Goal: Information Seeking & Learning: Learn about a topic

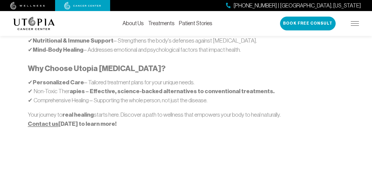
scroll to position [414, 0]
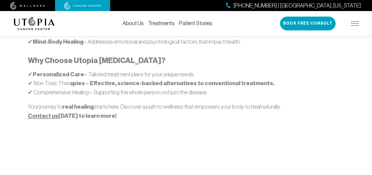
click at [136, 23] on link "About Us" at bounding box center [133, 23] width 21 height 6
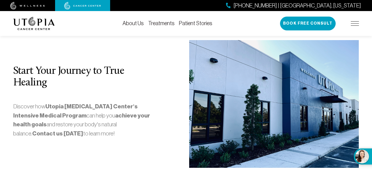
scroll to position [1571, 0]
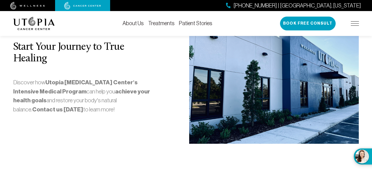
click at [165, 22] on link "Treatments" at bounding box center [161, 23] width 26 height 6
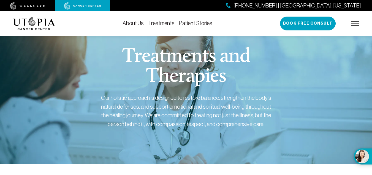
click at [355, 21] on div "[PHONE_NUMBER] | [GEOGRAPHIC_DATA], [US_STATE] Book Free Consult" at bounding box center [319, 24] width 79 height 14
click at [353, 24] on img at bounding box center [355, 23] width 8 height 4
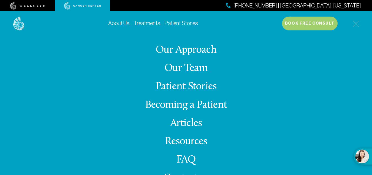
scroll to position [16, 0]
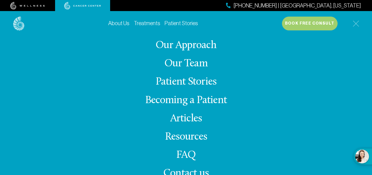
click at [195, 46] on link "Our Approach" at bounding box center [186, 45] width 61 height 11
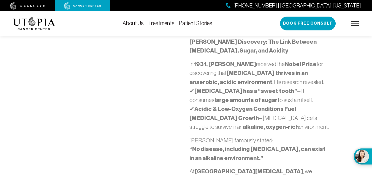
scroll to position [386, 0]
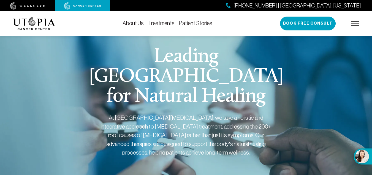
scroll to position [594, 0]
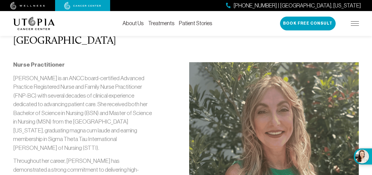
scroll to position [1571, 0]
